Goal: Use online tool/utility: Utilize a website feature to perform a specific function

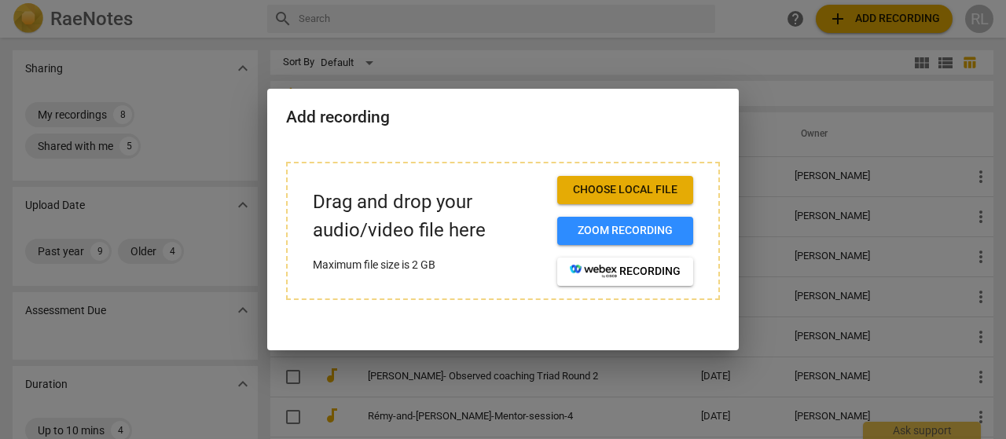
click at [604, 189] on span "Choose local file" at bounding box center [625, 190] width 111 height 16
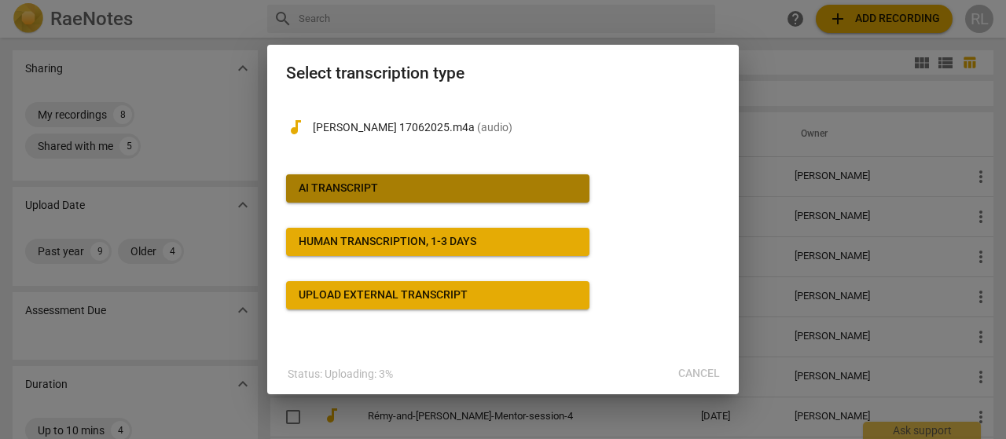
click at [361, 179] on button "AI Transcript" at bounding box center [437, 188] width 303 height 28
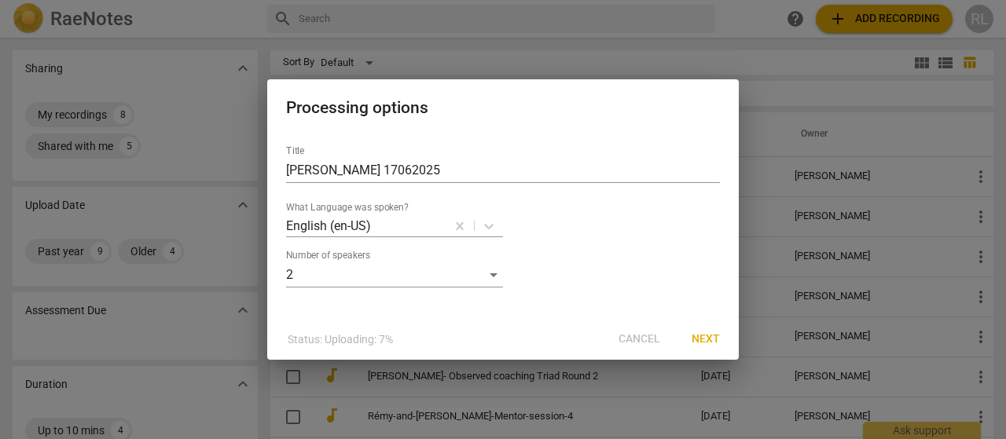
click at [708, 340] on span "Next" at bounding box center [706, 340] width 28 height 16
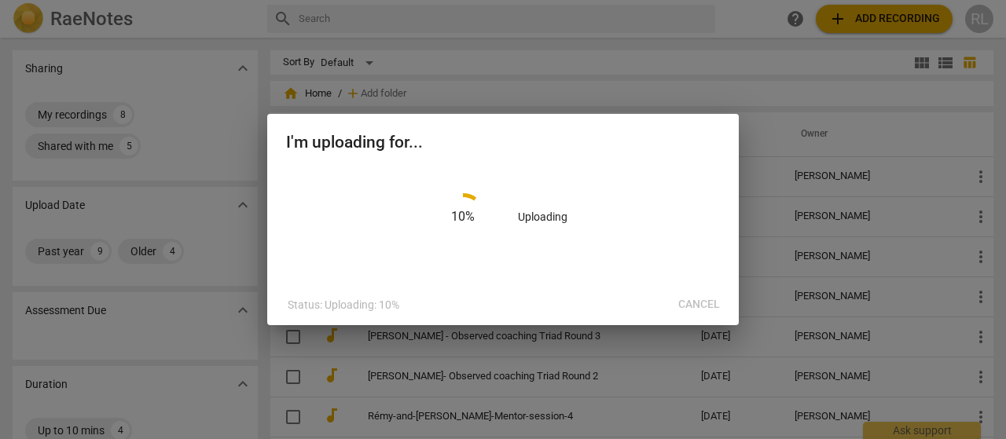
click at [688, 302] on div "Status: Uploading: 10% Cancel" at bounding box center [502, 305] width 465 height 28
click at [688, 302] on div "Status: Uploading: 52% Cancel" at bounding box center [502, 305] width 465 height 28
click at [688, 302] on div "Status: Uploading: 53% Cancel" at bounding box center [502, 305] width 465 height 28
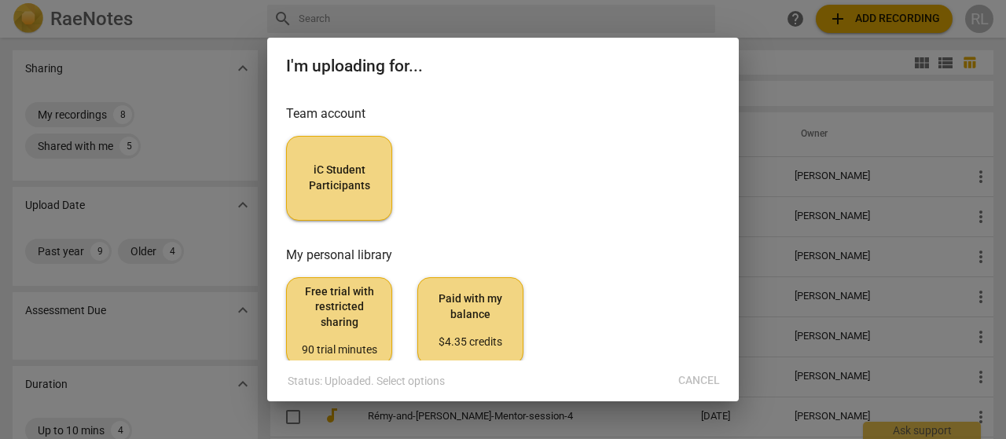
click at [694, 375] on div "Status: Uploaded. Select options Cancel" at bounding box center [502, 381] width 465 height 28
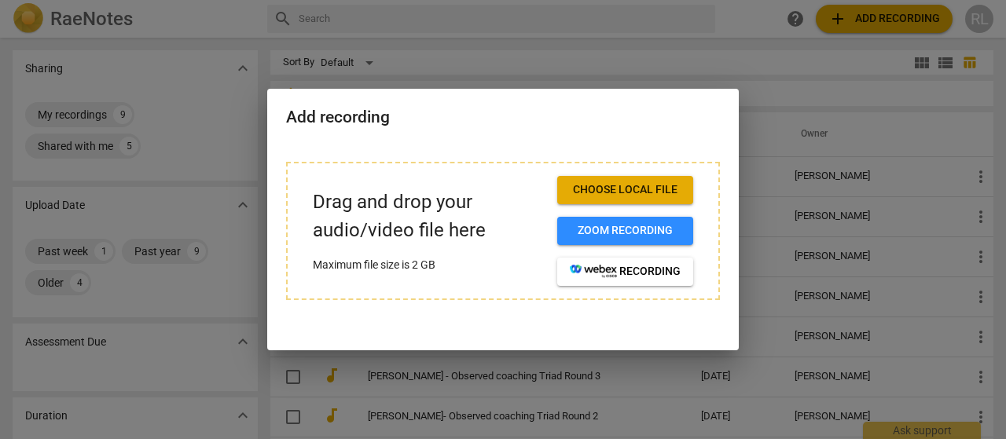
click at [663, 190] on span "Choose local file" at bounding box center [625, 190] width 111 height 16
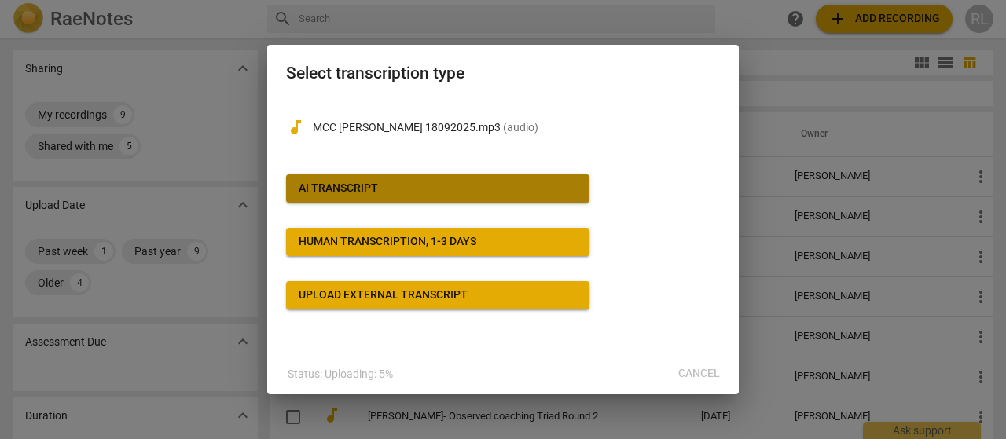
click at [398, 180] on button "AI Transcript" at bounding box center [437, 188] width 303 height 28
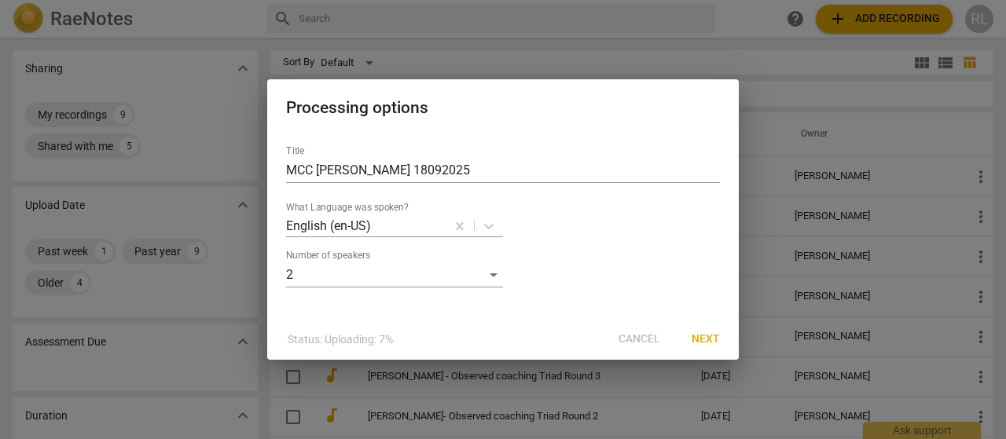
click at [701, 331] on button "Next" at bounding box center [705, 339] width 53 height 28
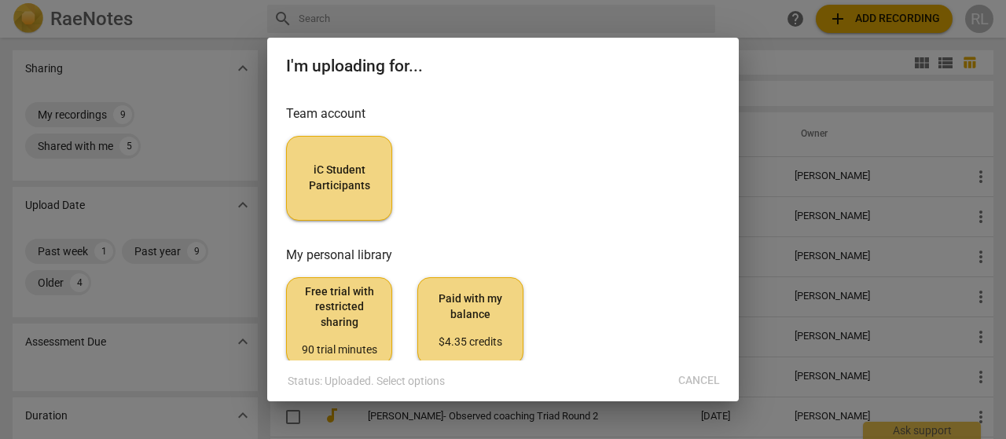
click at [350, 174] on span "iC Student Participants" at bounding box center [338, 178] width 79 height 31
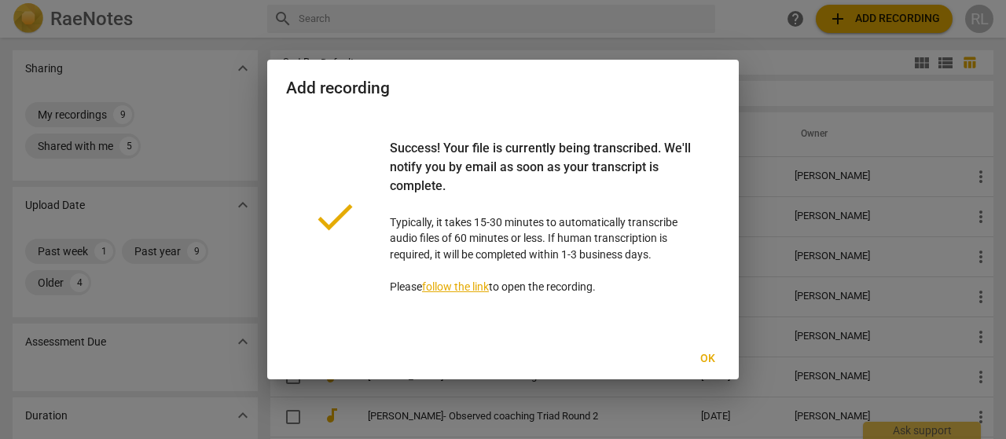
click at [711, 355] on span "Ok" at bounding box center [707, 359] width 25 height 16
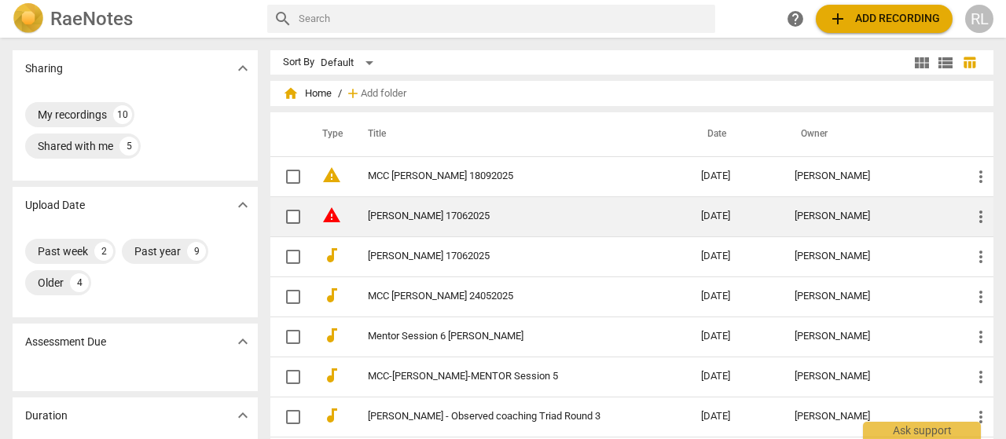
click at [980, 213] on span "more_vert" at bounding box center [981, 217] width 19 height 19
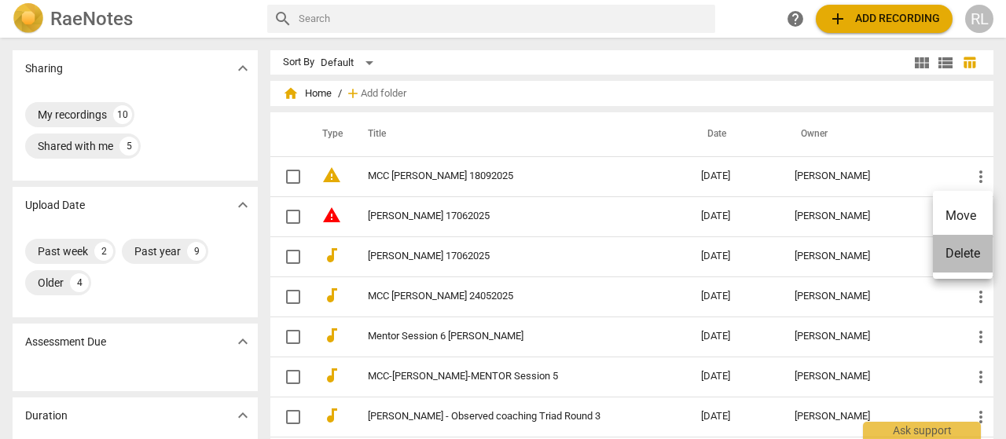
click at [964, 254] on li "Delete" at bounding box center [963, 254] width 60 height 38
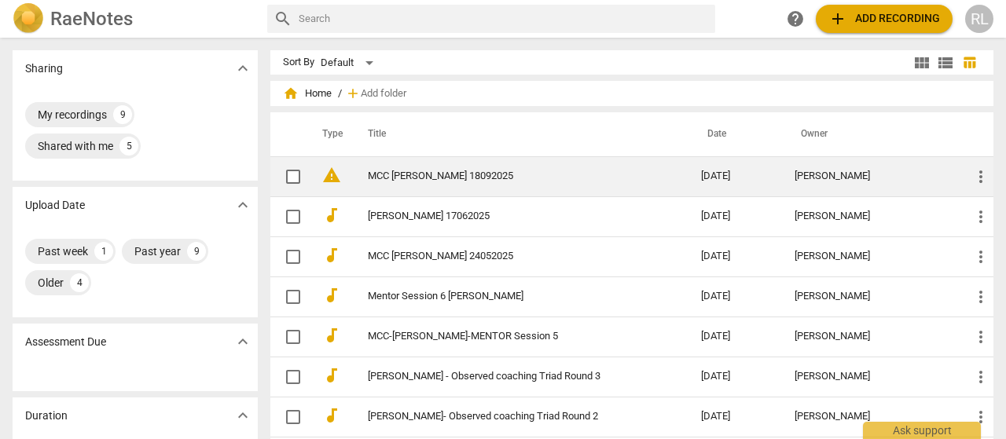
click at [339, 167] on span "warning" at bounding box center [331, 175] width 19 height 19
